Goal: Navigation & Orientation: Find specific page/section

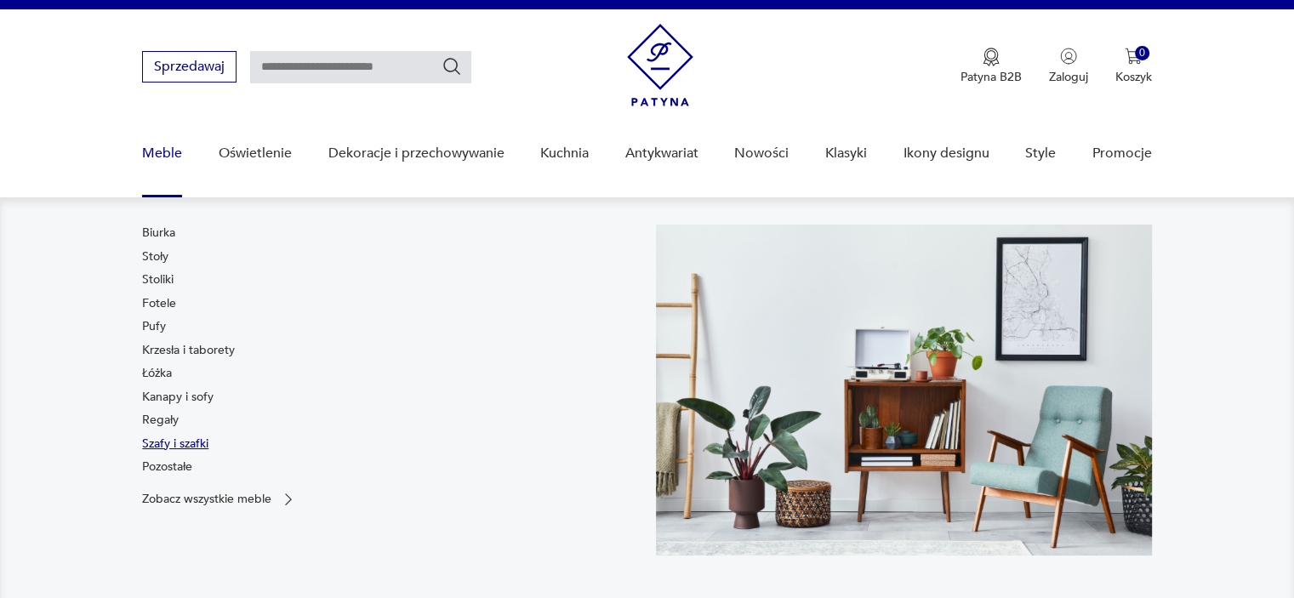
click at [154, 445] on link "Szafy i szafki" at bounding box center [175, 444] width 66 height 17
